Goal: Register for event/course

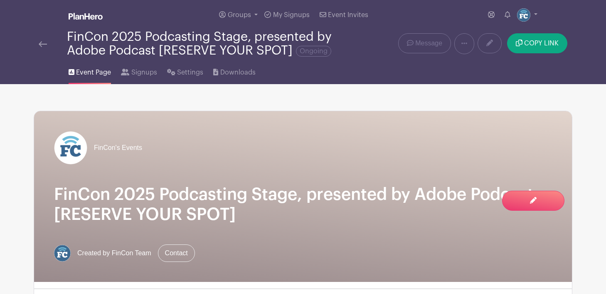
click at [42, 43] on img at bounding box center [43, 44] width 8 height 6
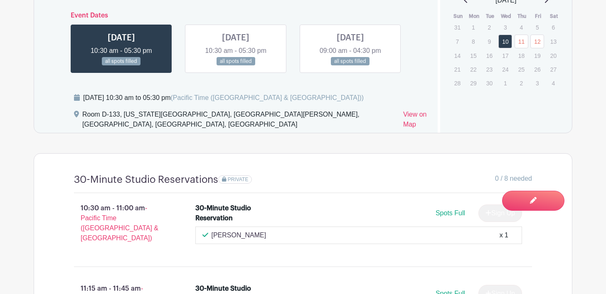
scroll to position [571, 0]
click at [351, 66] on link at bounding box center [351, 66] width 0 height 0
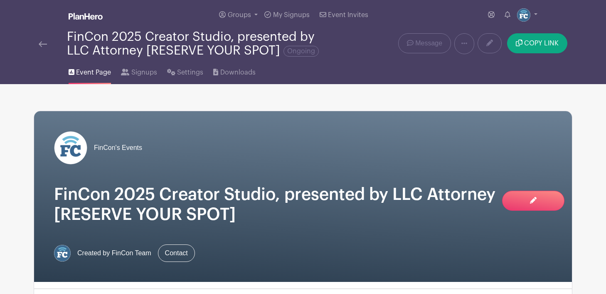
click at [42, 43] on img at bounding box center [43, 44] width 8 height 6
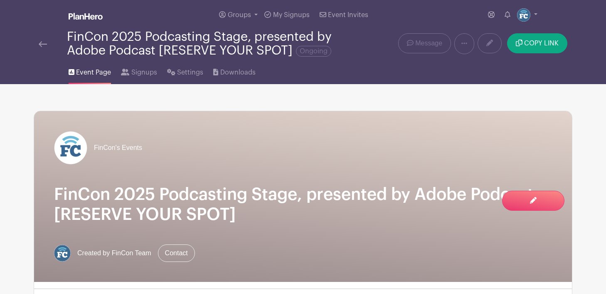
click at [42, 47] on link at bounding box center [43, 44] width 8 height 10
